Goal: Transaction & Acquisition: Download file/media

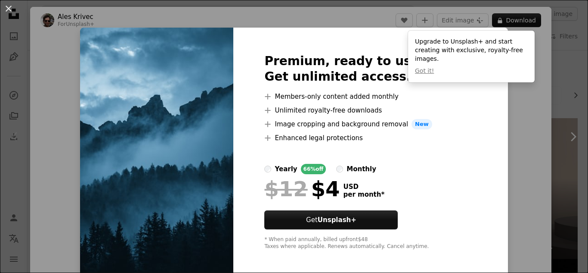
click at [549, 101] on div "An X shape Premium, ready to use images. Get unlimited access. A plus sign Memb…" at bounding box center [294, 136] width 588 height 273
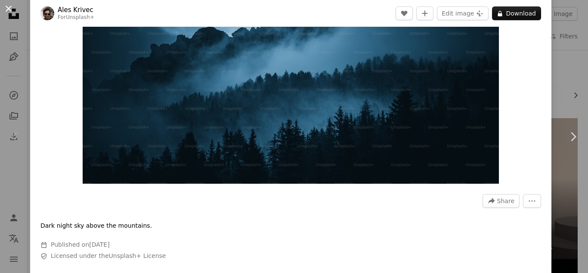
scroll to position [172, 0]
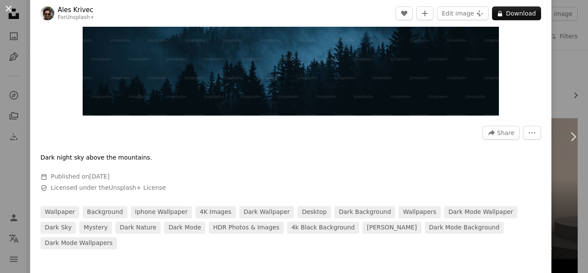
click at [5, 9] on button "An X shape" at bounding box center [8, 8] width 10 height 10
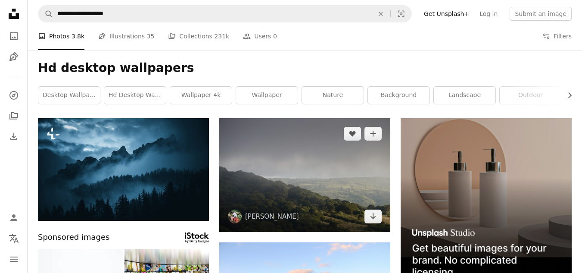
click at [318, 171] on img at bounding box center [304, 175] width 171 height 114
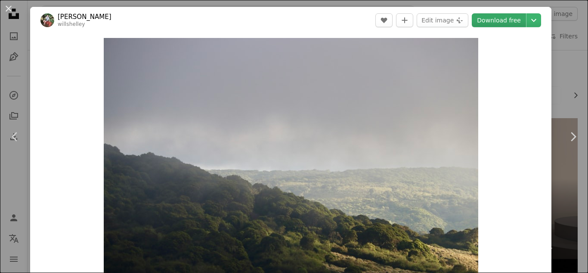
click at [504, 18] on link "Download free" at bounding box center [499, 20] width 54 height 14
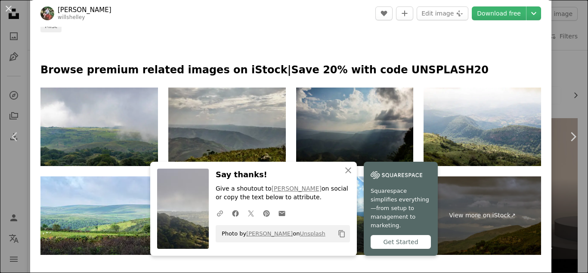
scroll to position [474, 0]
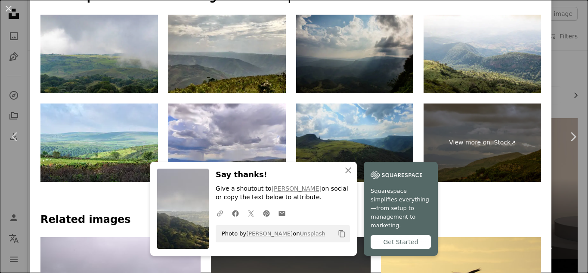
click at [363, 132] on img at bounding box center [355, 142] width 118 height 78
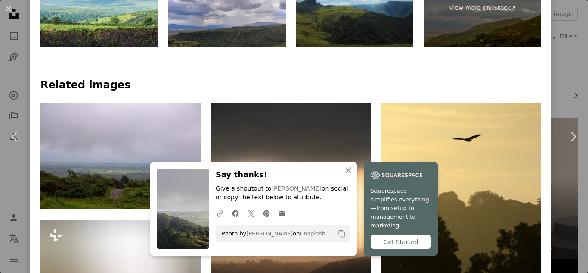
scroll to position [689, 0]
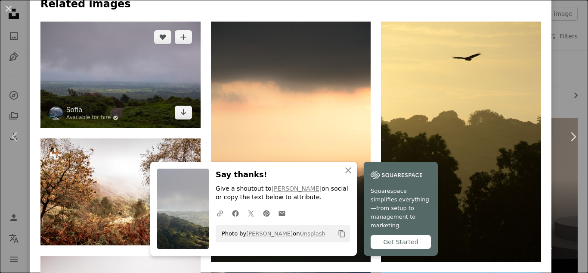
click at [160, 70] on img at bounding box center [120, 75] width 160 height 107
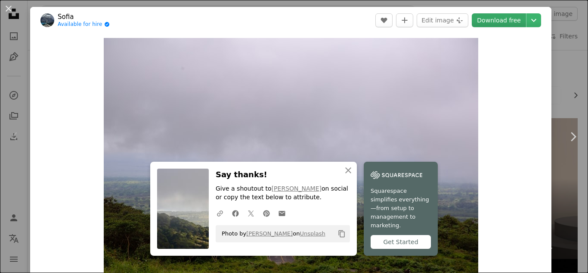
click at [507, 22] on link "Download free" at bounding box center [499, 20] width 54 height 14
